Goal: Communication & Community: Share content

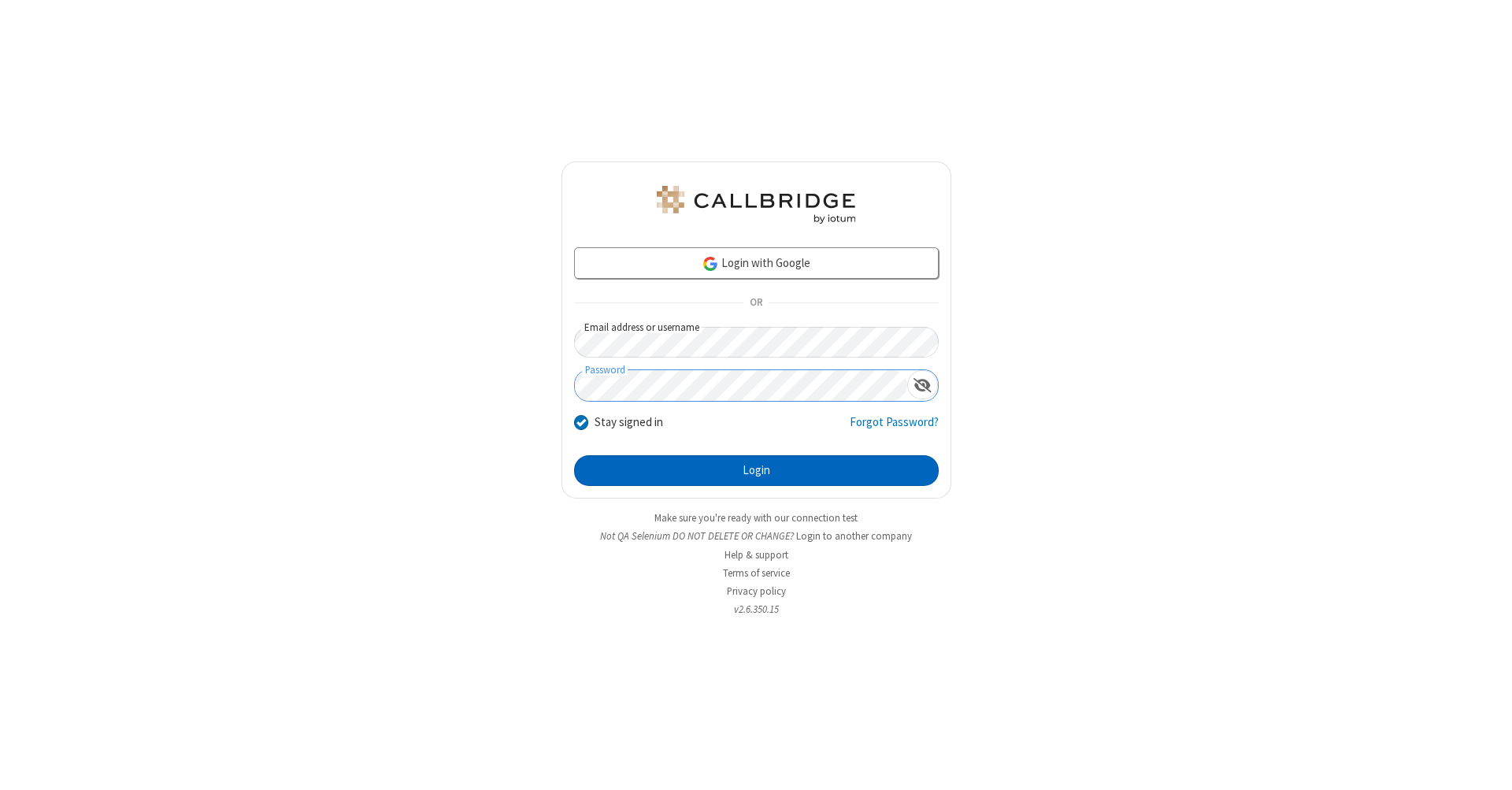
click at [756, 471] on button "Login" at bounding box center [756, 471] width 365 height 32
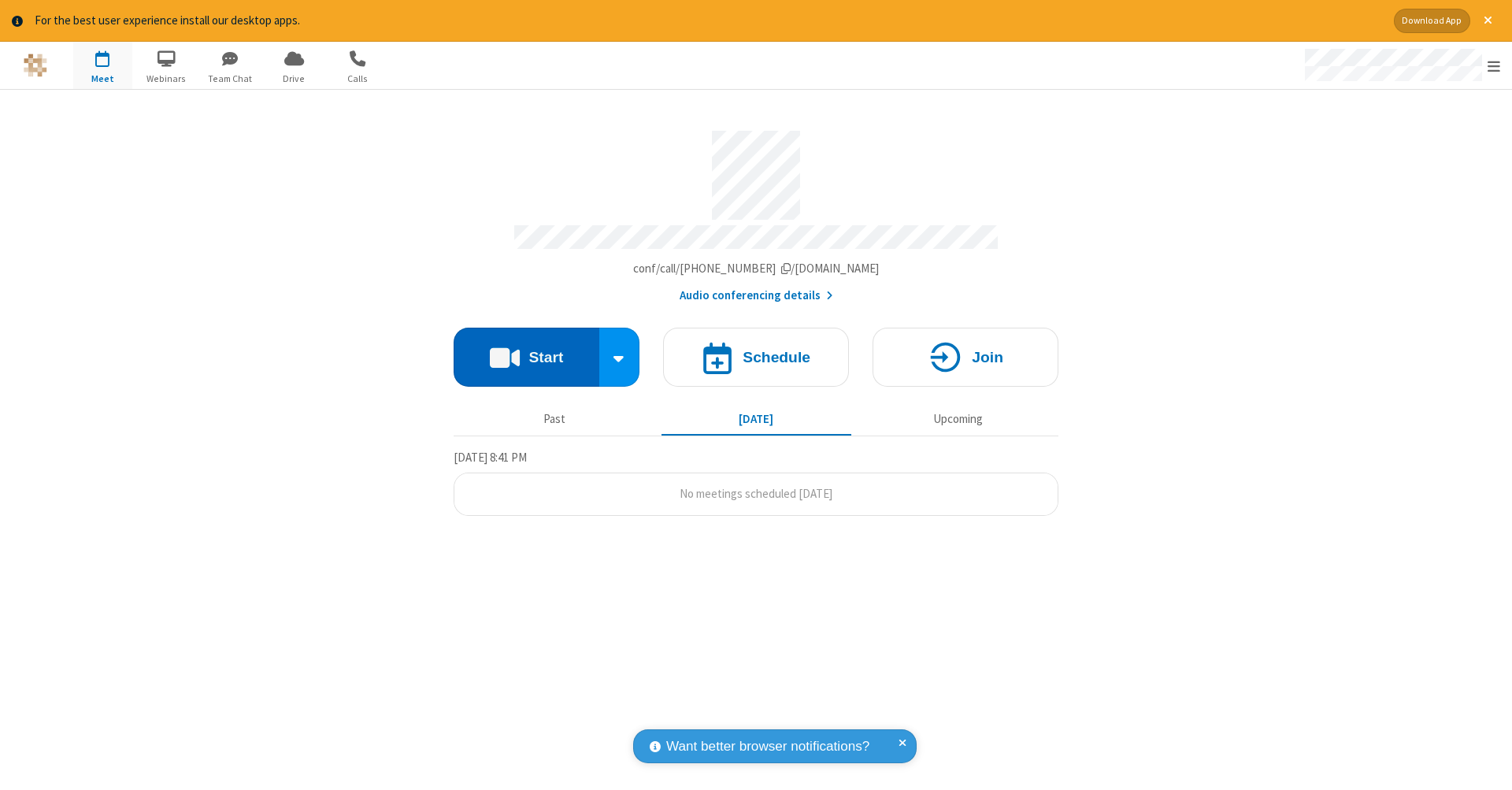
click at [526, 349] on button "Start" at bounding box center [526, 358] width 146 height 59
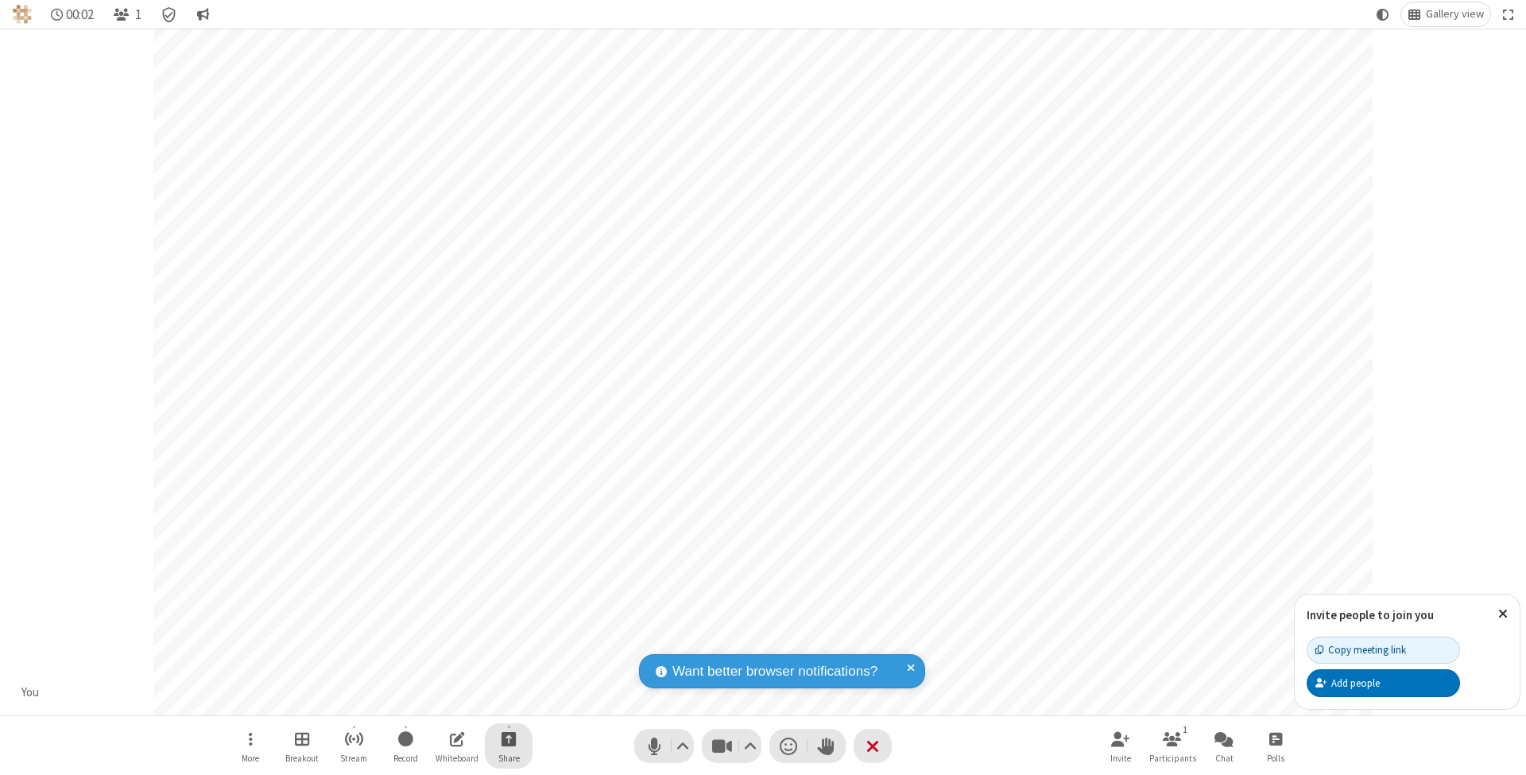
click at [508, 738] on span "Start sharing" at bounding box center [508, 739] width 15 height 20
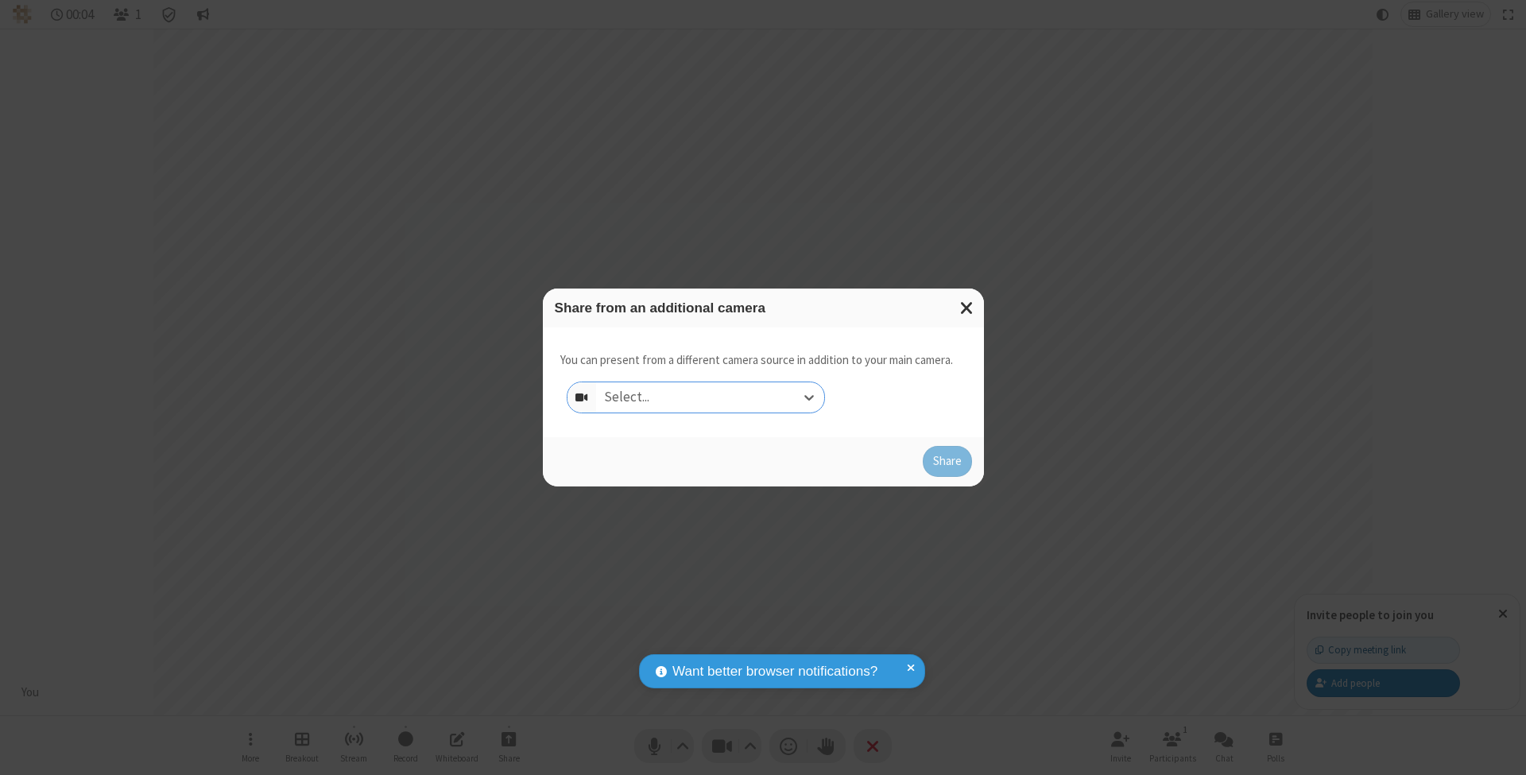
click at [710, 397] on div "Select..." at bounding box center [710, 397] width 228 height 30
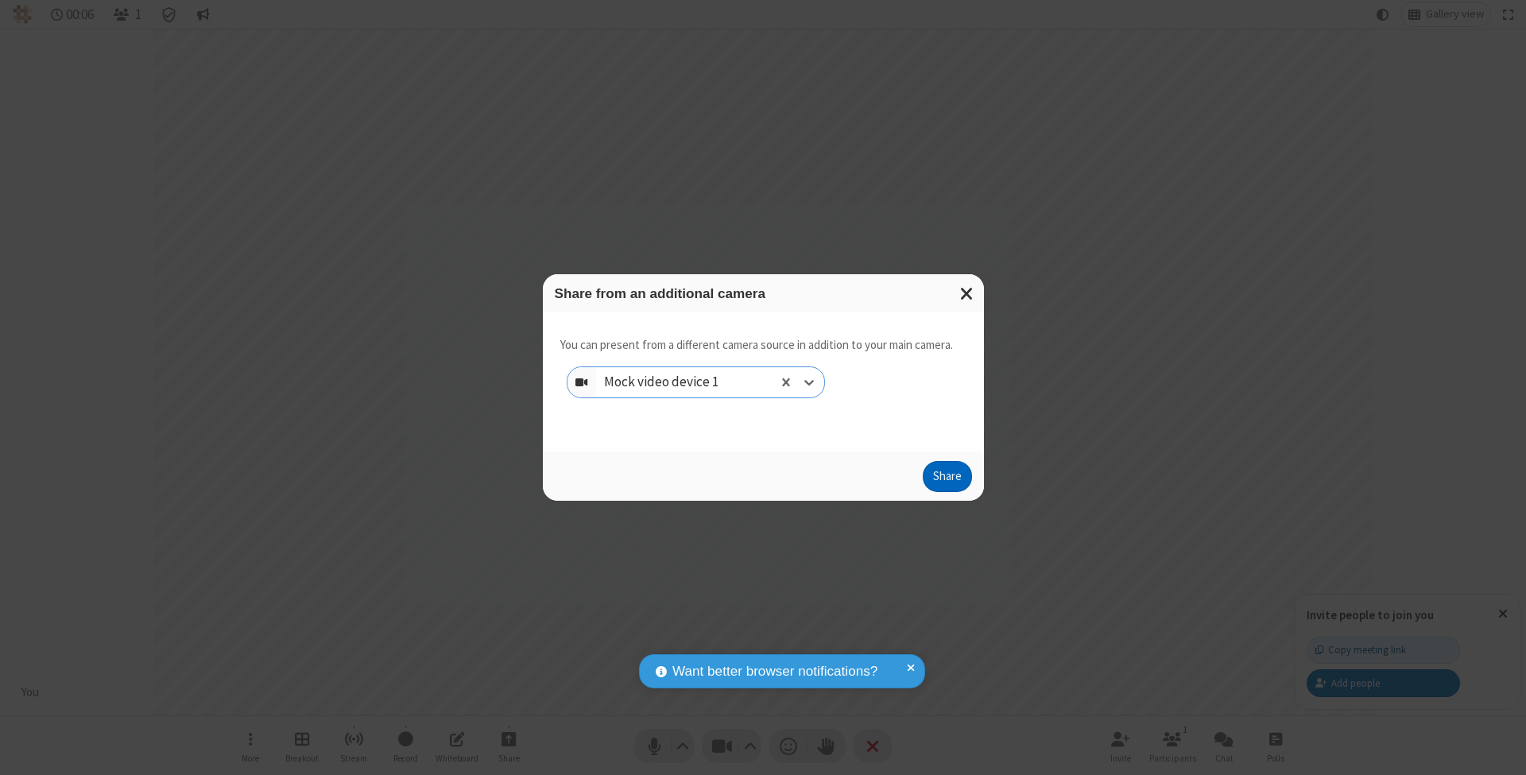
click at [946, 491] on button "Share" at bounding box center [947, 477] width 49 height 32
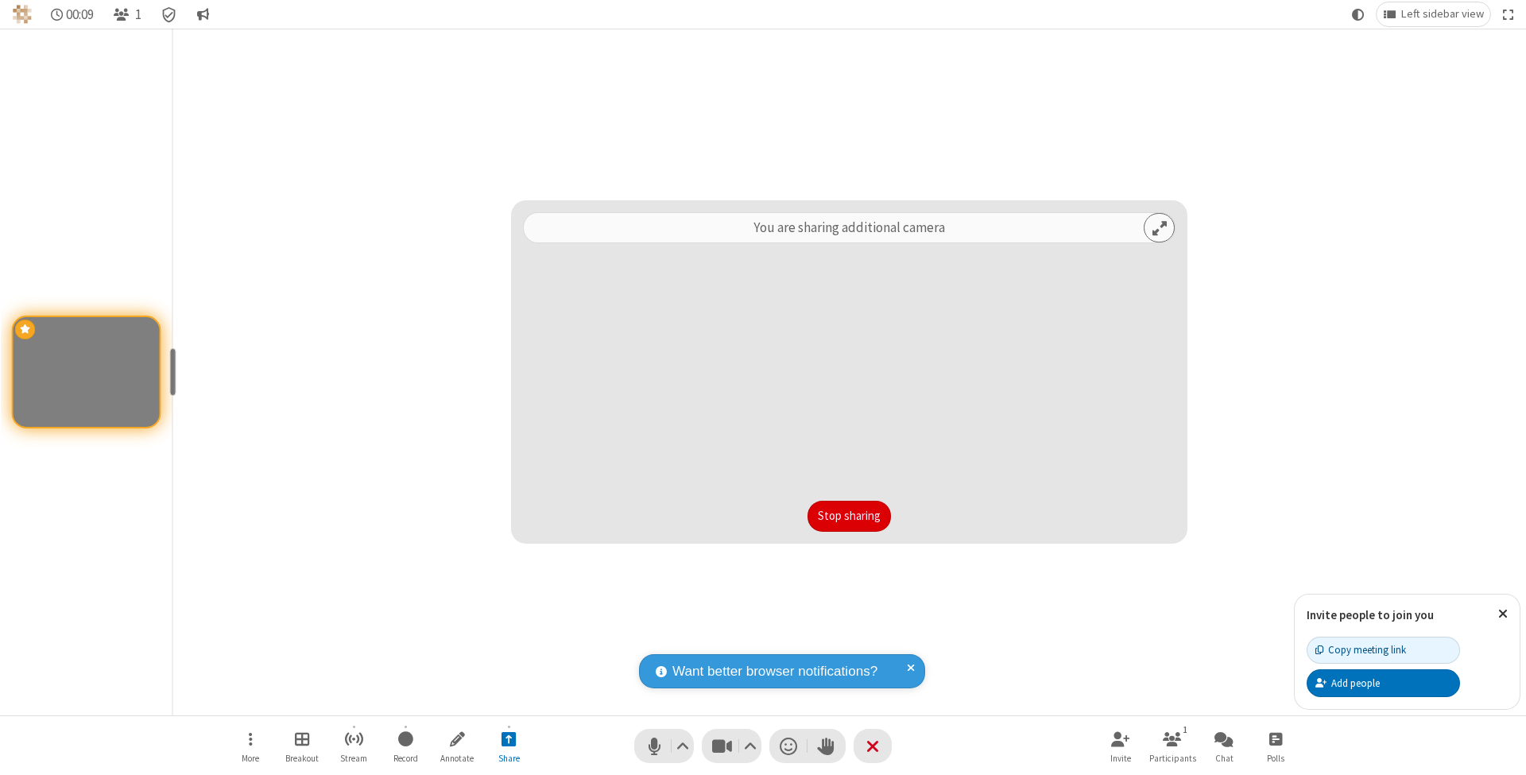
click at [849, 516] on button "Stop sharing" at bounding box center [848, 517] width 83 height 32
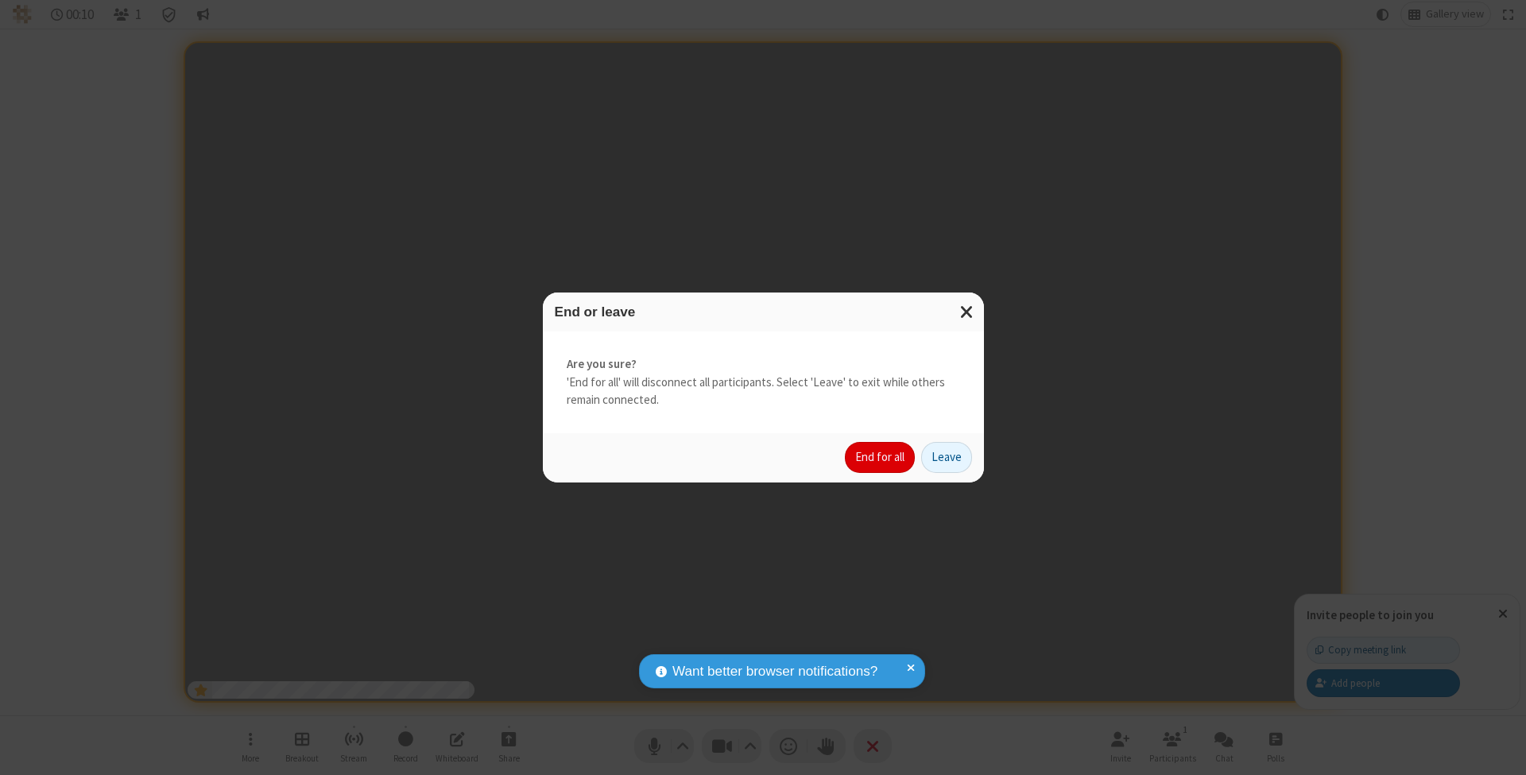
click at [881, 456] on button "End for all" at bounding box center [880, 458] width 70 height 32
